Goal: Check status: Check status

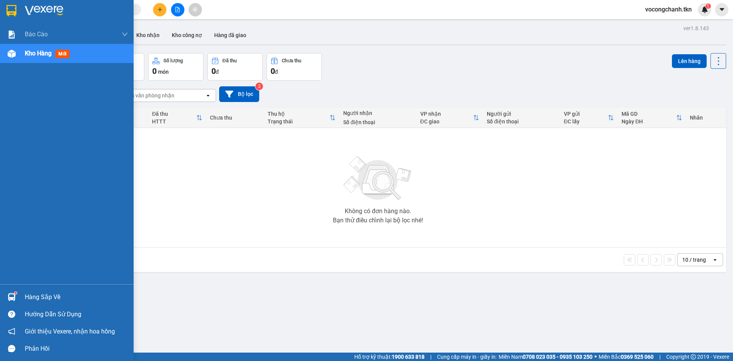
drag, startPoint x: 26, startPoint y: 297, endPoint x: 33, endPoint y: 288, distance: 11.1
click at [26, 296] on div "Hàng sắp về" at bounding box center [76, 296] width 103 height 11
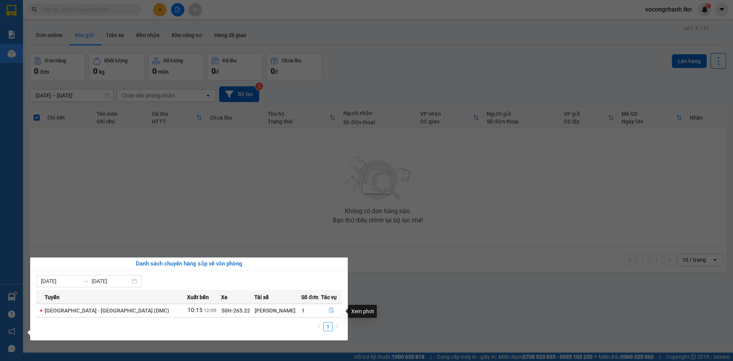
click at [331, 311] on icon "file-done" at bounding box center [331, 309] width 5 height 5
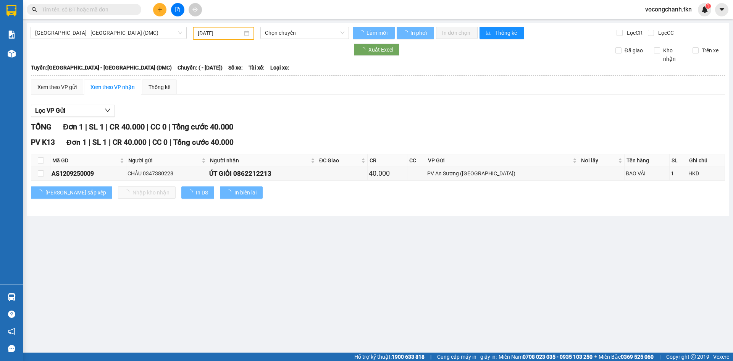
type input "[DATE]"
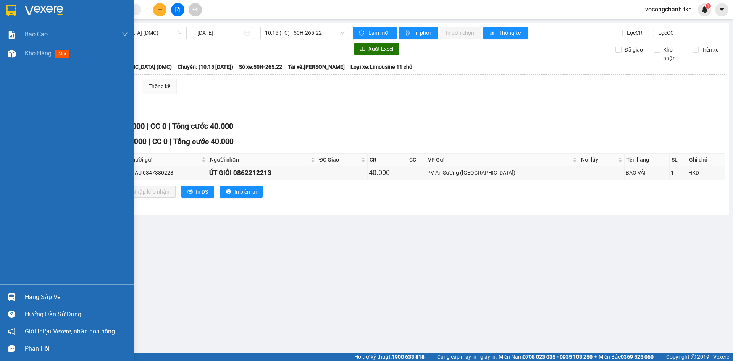
click at [40, 299] on div "Hàng sắp về" at bounding box center [76, 296] width 103 height 11
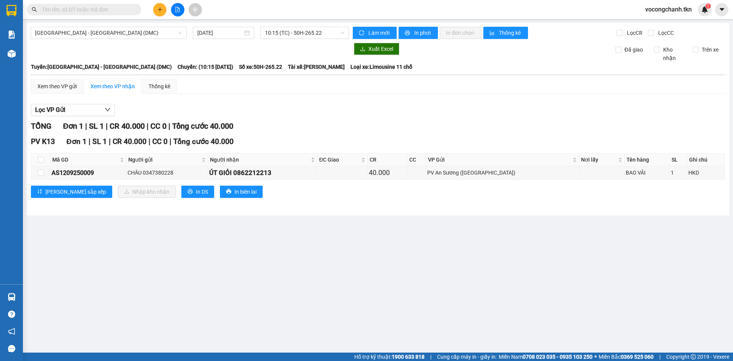
click at [319, 241] on section "Kết quả tìm kiếm ( 0 ) Bộ lọc No Data vocongchanh.tkn 1 Báo cáo Mẫu 1: Báo cáo …" at bounding box center [366, 180] width 733 height 361
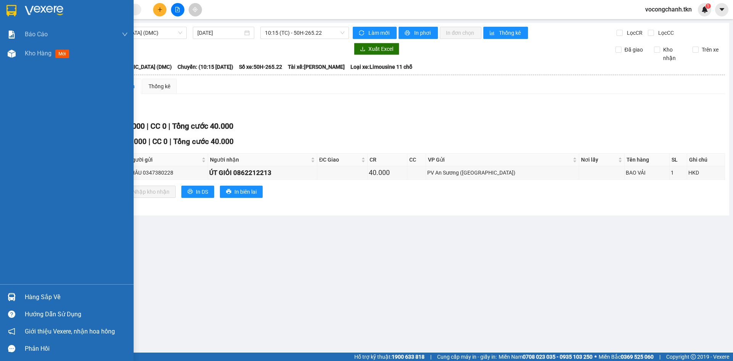
click at [25, 298] on div "Hàng sắp về" at bounding box center [76, 296] width 103 height 11
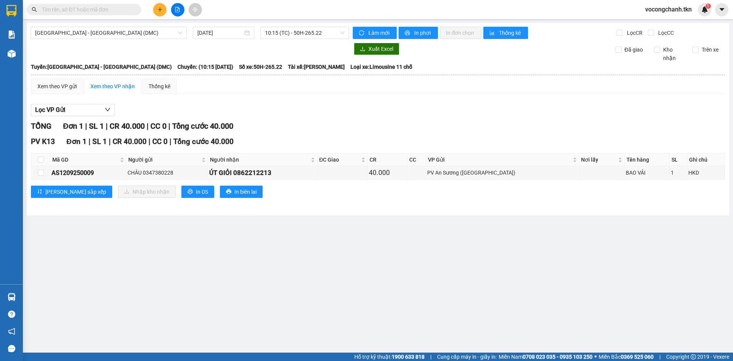
click at [276, 232] on section "Kết quả tìm kiếm ( 0 ) Bộ lọc No Data vocongchanh.tkn 1 Báo cáo Mẫu 1: Báo cáo …" at bounding box center [366, 180] width 733 height 361
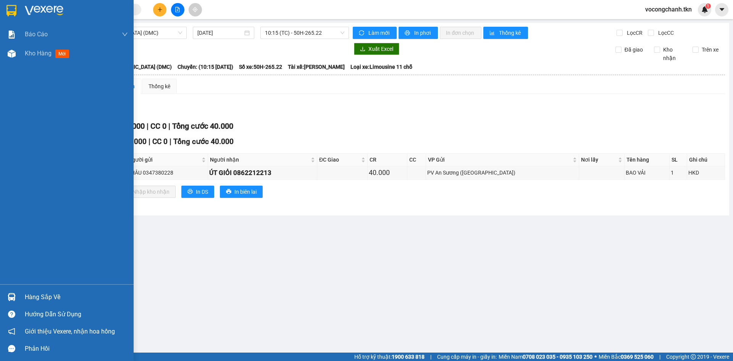
click at [53, 292] on div "Hàng sắp về" at bounding box center [76, 296] width 103 height 11
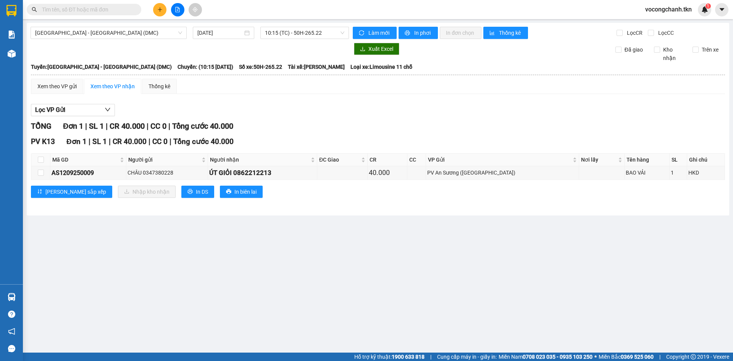
click at [325, 241] on section "Kết quả tìm kiếm ( 0 ) Bộ lọc No Data vocongchanh.tkn 1 Báo cáo Mẫu 1: Báo cáo …" at bounding box center [366, 180] width 733 height 361
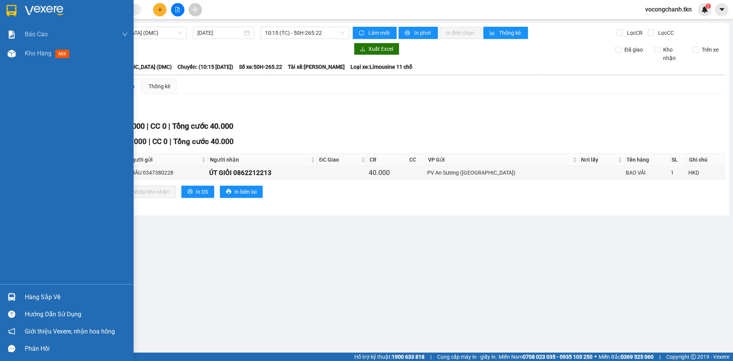
drag, startPoint x: 38, startPoint y: 296, endPoint x: 74, endPoint y: 287, distance: 36.8
click at [38, 296] on div "Hàng sắp về" at bounding box center [76, 296] width 103 height 11
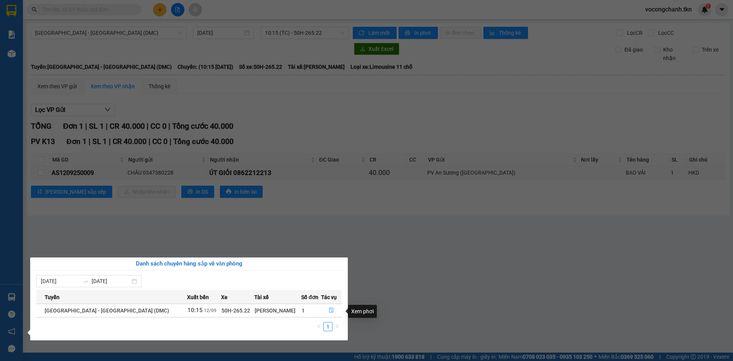
click at [326, 312] on button "button" at bounding box center [331, 310] width 20 height 12
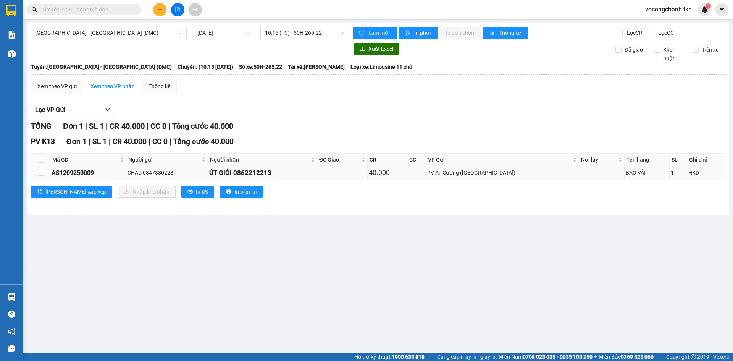
click at [606, 176] on td at bounding box center [602, 172] width 46 height 13
drag, startPoint x: 686, startPoint y: 171, endPoint x: 681, endPoint y: 170, distance: 5.0
click at [687, 171] on td "HKD" at bounding box center [706, 172] width 38 height 13
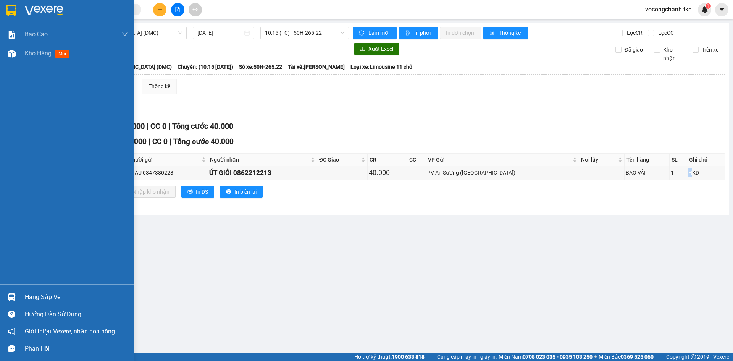
click at [31, 291] on div "Hàng sắp về" at bounding box center [76, 296] width 103 height 11
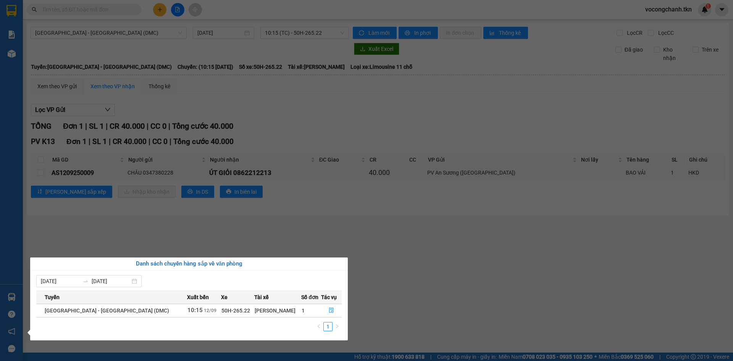
click at [217, 246] on section "Kết quả tìm kiếm ( 0 ) Bộ lọc No Data vocongchanh.tkn 1 Báo cáo Mẫu 1: Báo cáo …" at bounding box center [366, 180] width 733 height 361
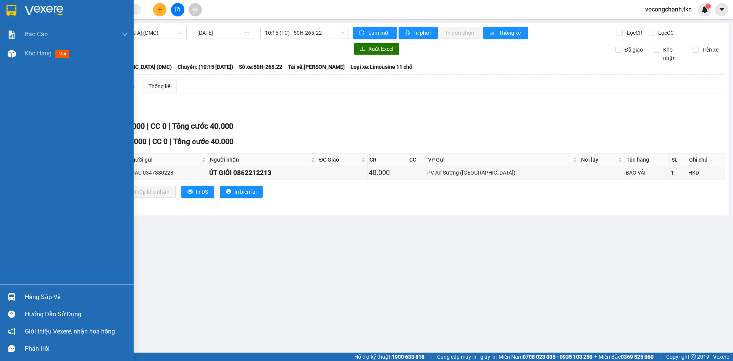
drag, startPoint x: 31, startPoint y: 295, endPoint x: 62, endPoint y: 287, distance: 31.7
click at [34, 295] on div "Hàng sắp về" at bounding box center [76, 296] width 103 height 11
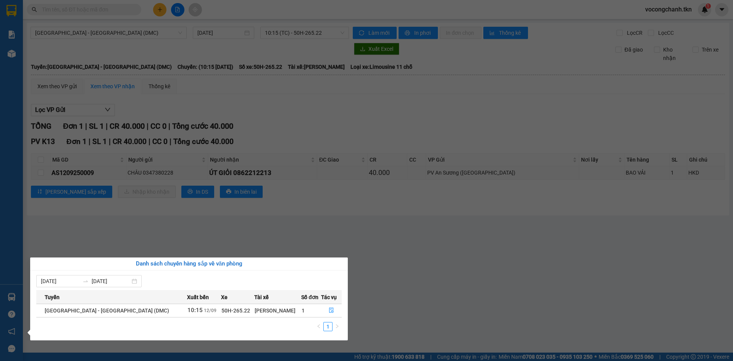
click at [325, 244] on section "Kết quả tìm kiếm ( 0 ) Bộ lọc No Data vocongchanh.tkn 1 Báo cáo Mẫu 1: Báo cáo …" at bounding box center [366, 180] width 733 height 361
